Goal: Task Accomplishment & Management: Use online tool/utility

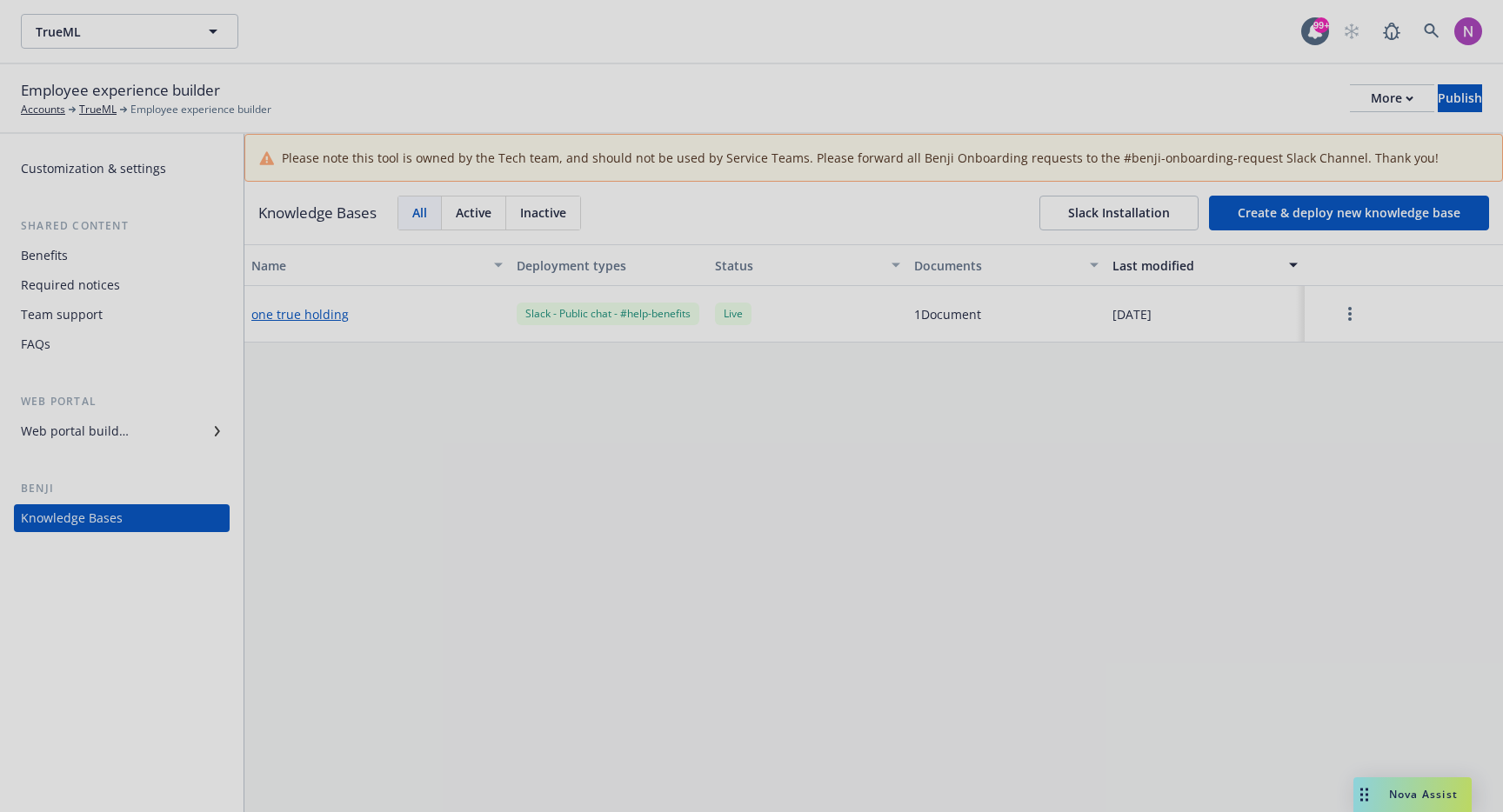
click at [340, 414] on div at bounding box center [751, 406] width 1503 height 812
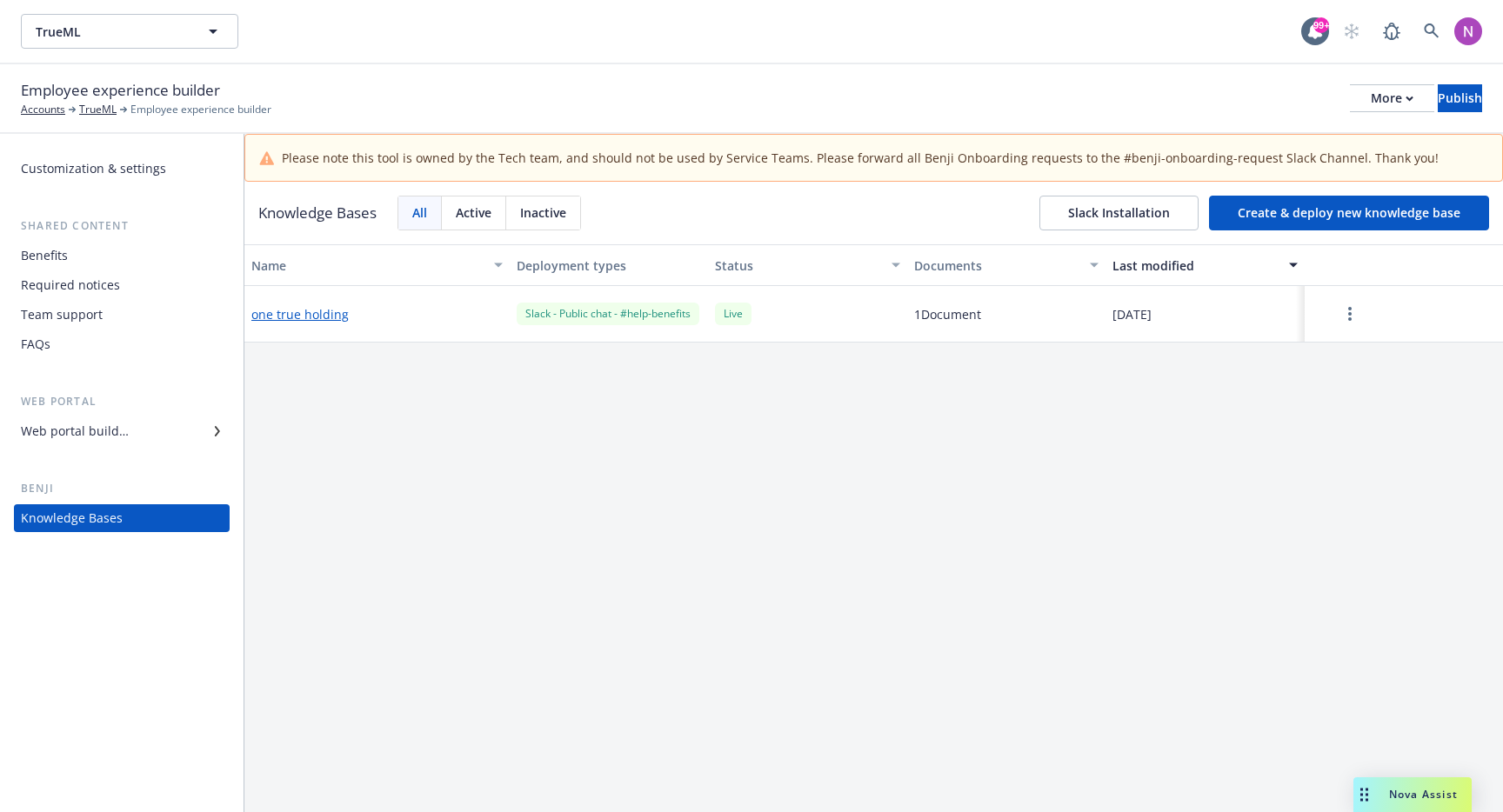
drag, startPoint x: 1357, startPoint y: 786, endPoint x: 1226, endPoint y: 690, distance: 162.4
click at [1227, 689] on body "TrueML TrueML 99+ Employee experience builder Accounts TrueML Employee experien…" at bounding box center [751, 406] width 1503 height 812
drag, startPoint x: 1232, startPoint y: 793, endPoint x: 1496, endPoint y: 810, distance: 264.5
click at [1502, 811] on div "Nova Assist" at bounding box center [1444, 794] width 118 height 35
